Goal: Contribute content

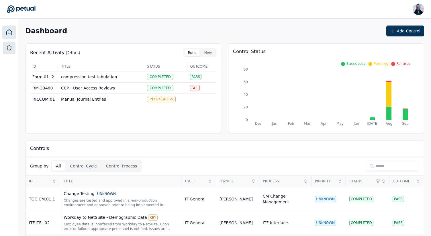
click at [6, 47] on icon at bounding box center [9, 48] width 6 height 6
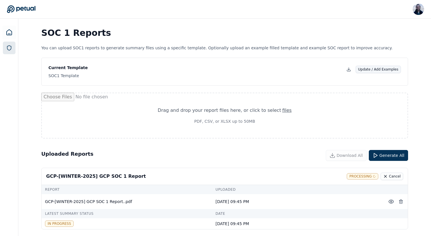
click at [375, 68] on button "Update / Add Examples" at bounding box center [379, 69] width 46 height 7
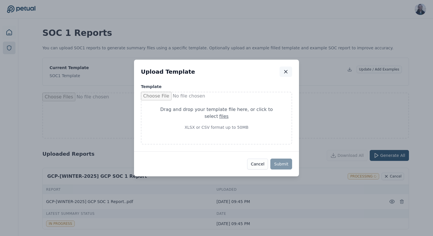
click at [287, 72] on icon "button" at bounding box center [286, 71] width 3 height 3
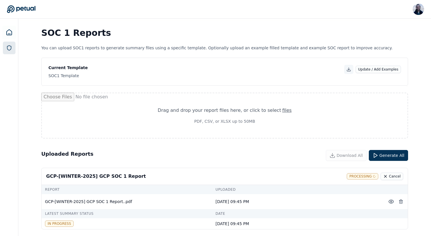
click at [351, 70] on icon at bounding box center [349, 69] width 5 height 5
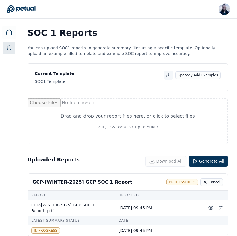
click at [168, 75] on icon at bounding box center [168, 74] width 0 height 2
click at [200, 75] on button "Update / Add Examples" at bounding box center [198, 74] width 46 height 7
